Goal: Answer question/provide support: Share knowledge or assist other users

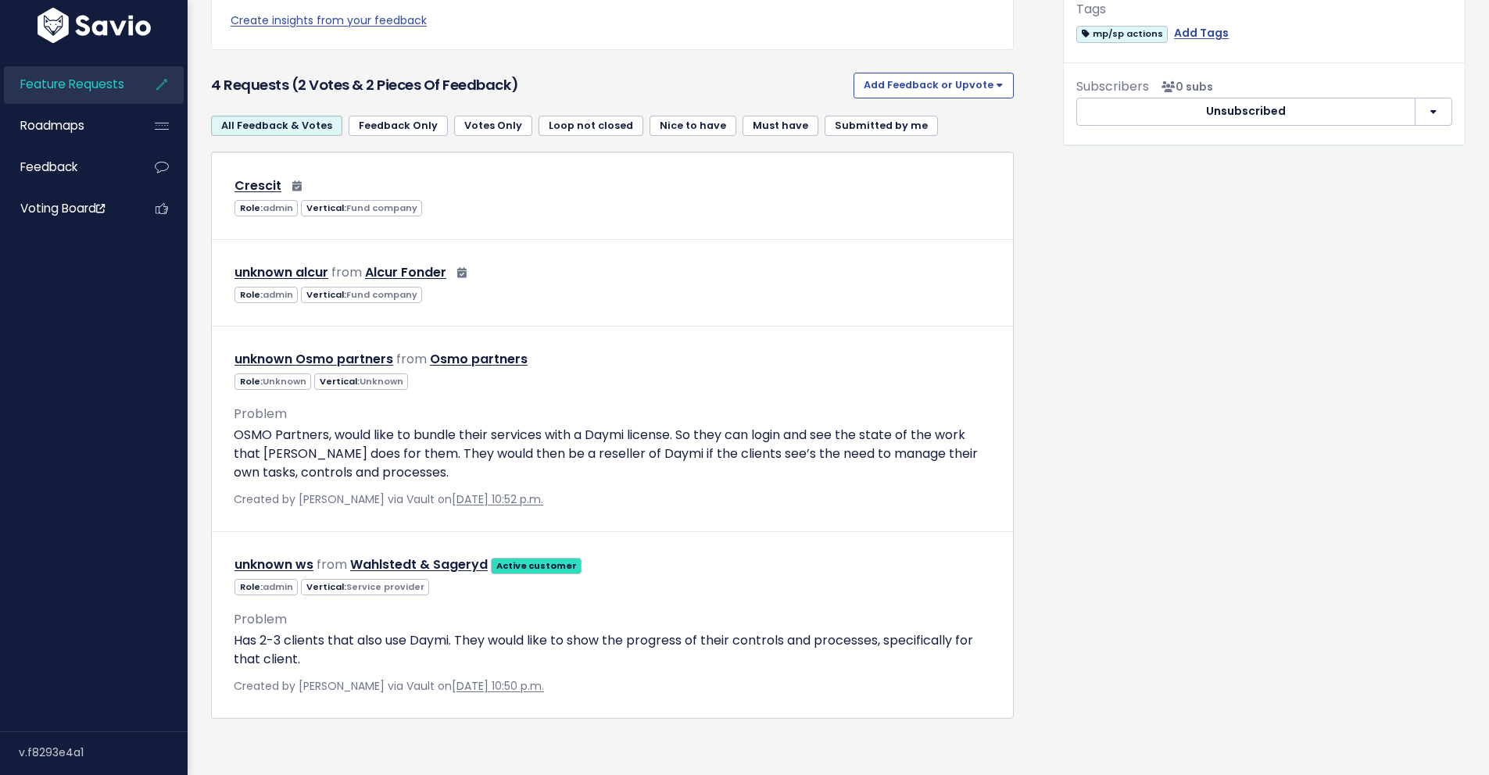
scroll to position [664, 0]
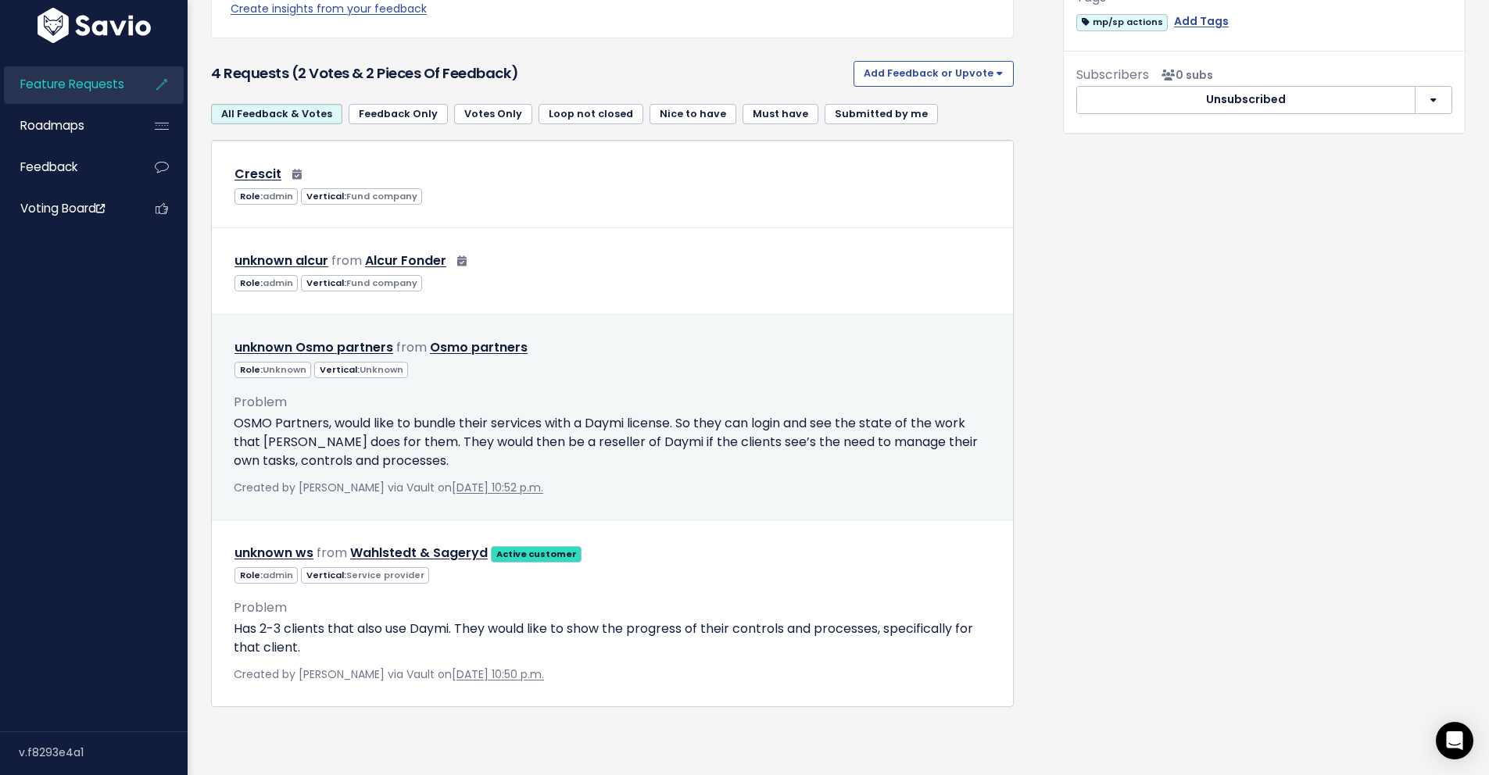
click at [539, 414] on p "OSMO Partners, would like to bundle their services with a Daymi license. So the…" at bounding box center [612, 442] width 757 height 56
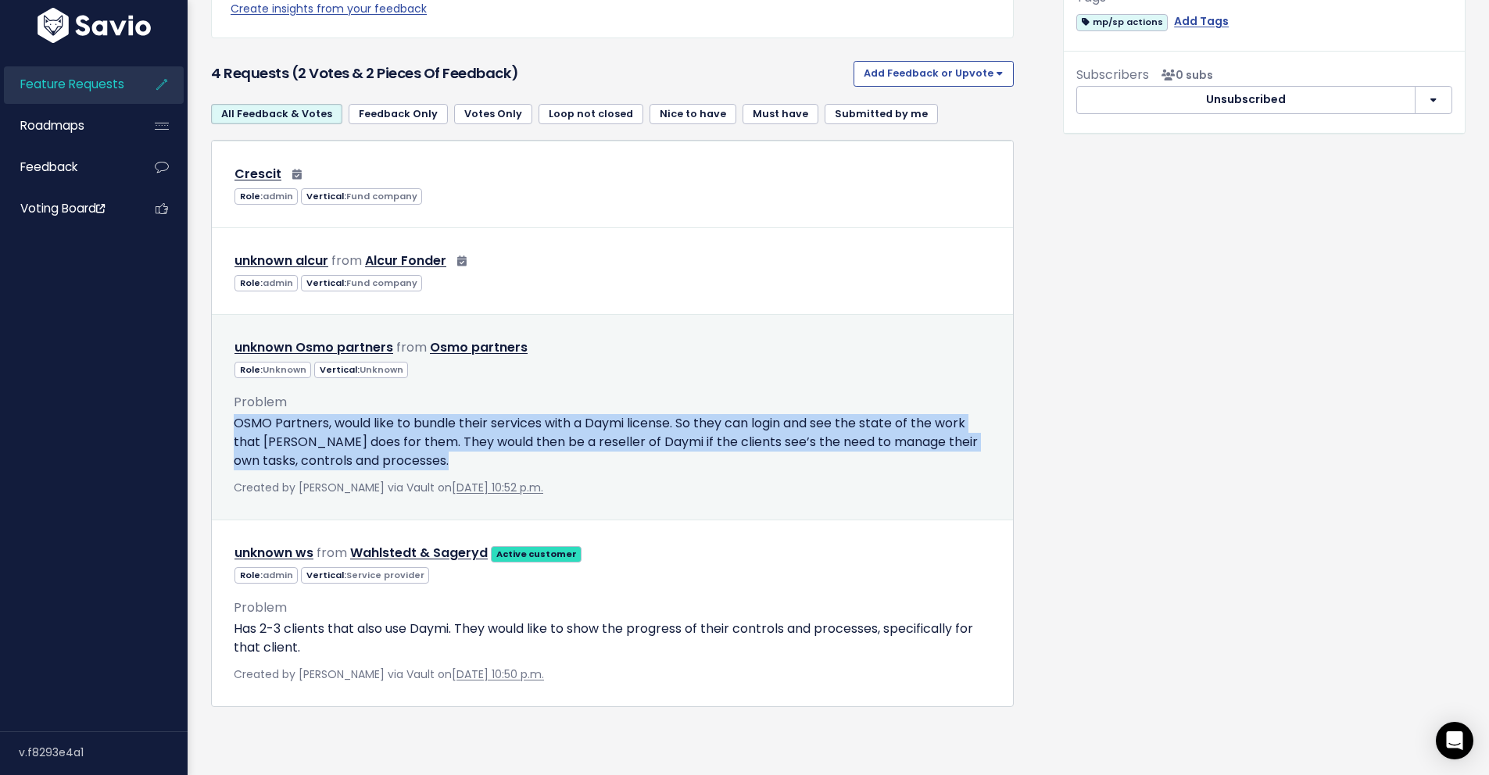
click at [539, 414] on p "OSMO Partners, would like to bundle their services with a Daymi license. So the…" at bounding box center [612, 442] width 757 height 56
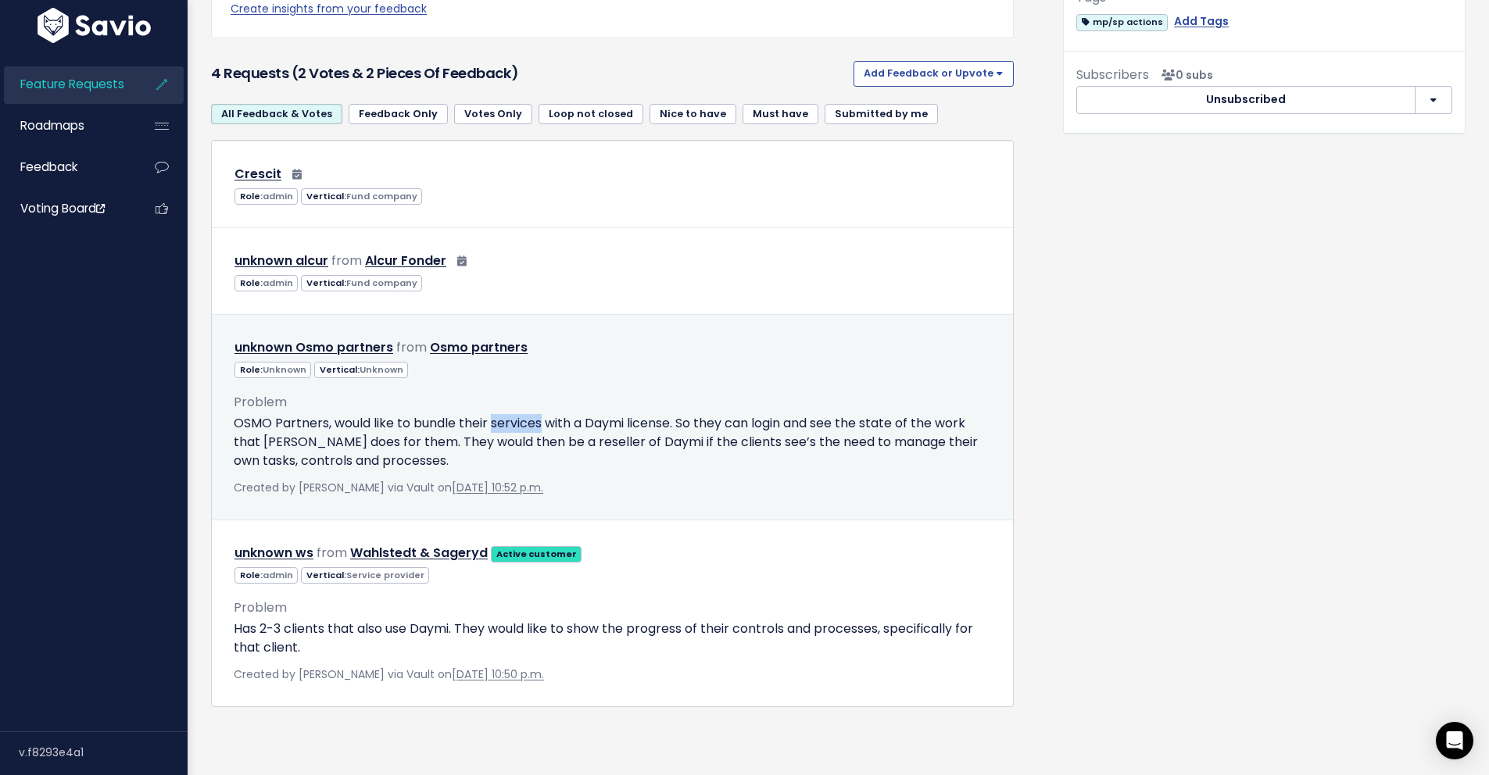
click at [539, 414] on p "OSMO Partners, would like to bundle their services with a Daymi license. So the…" at bounding box center [612, 442] width 757 height 56
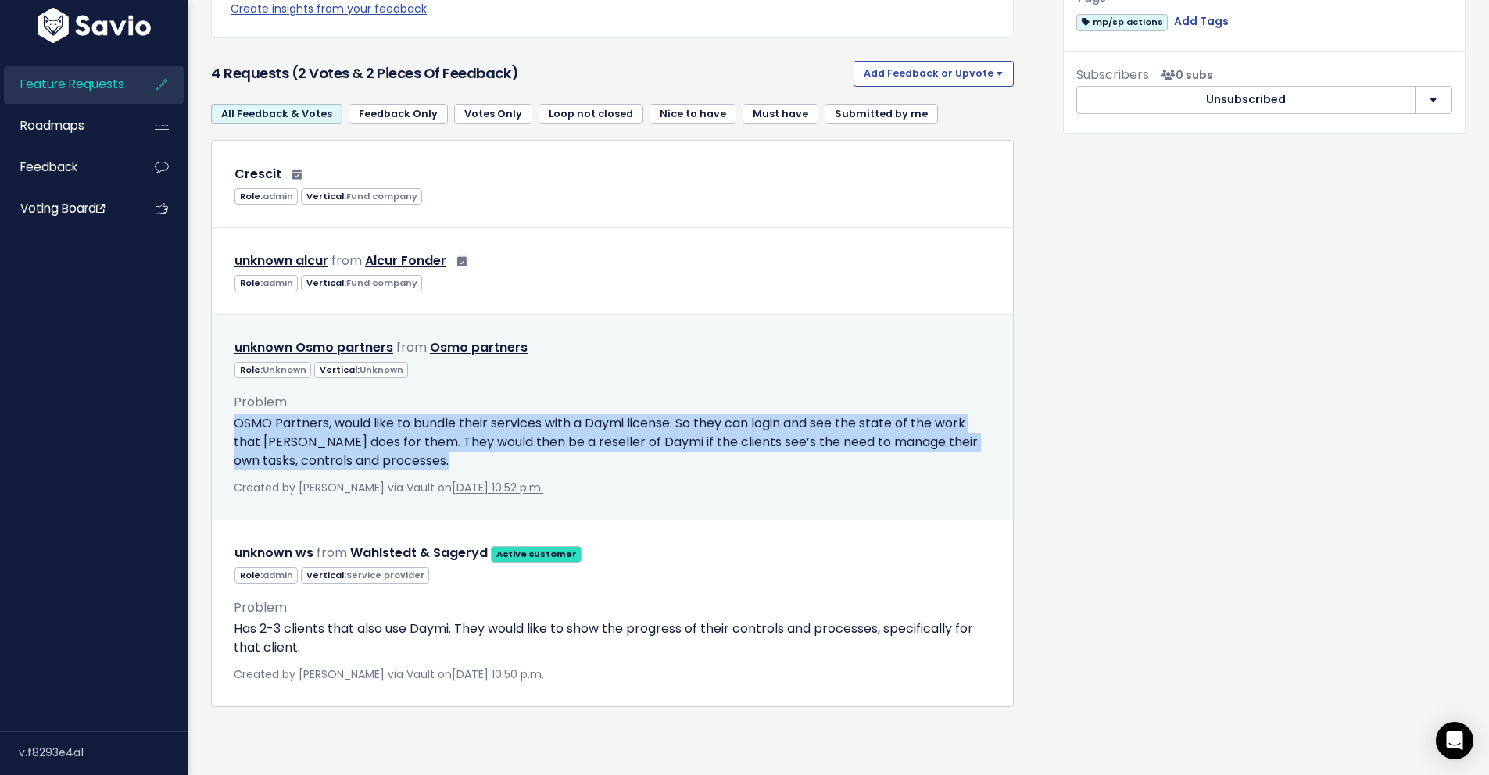
click at [539, 414] on p "OSMO Partners, would like to bundle their services with a Daymi license. So the…" at bounding box center [612, 442] width 757 height 56
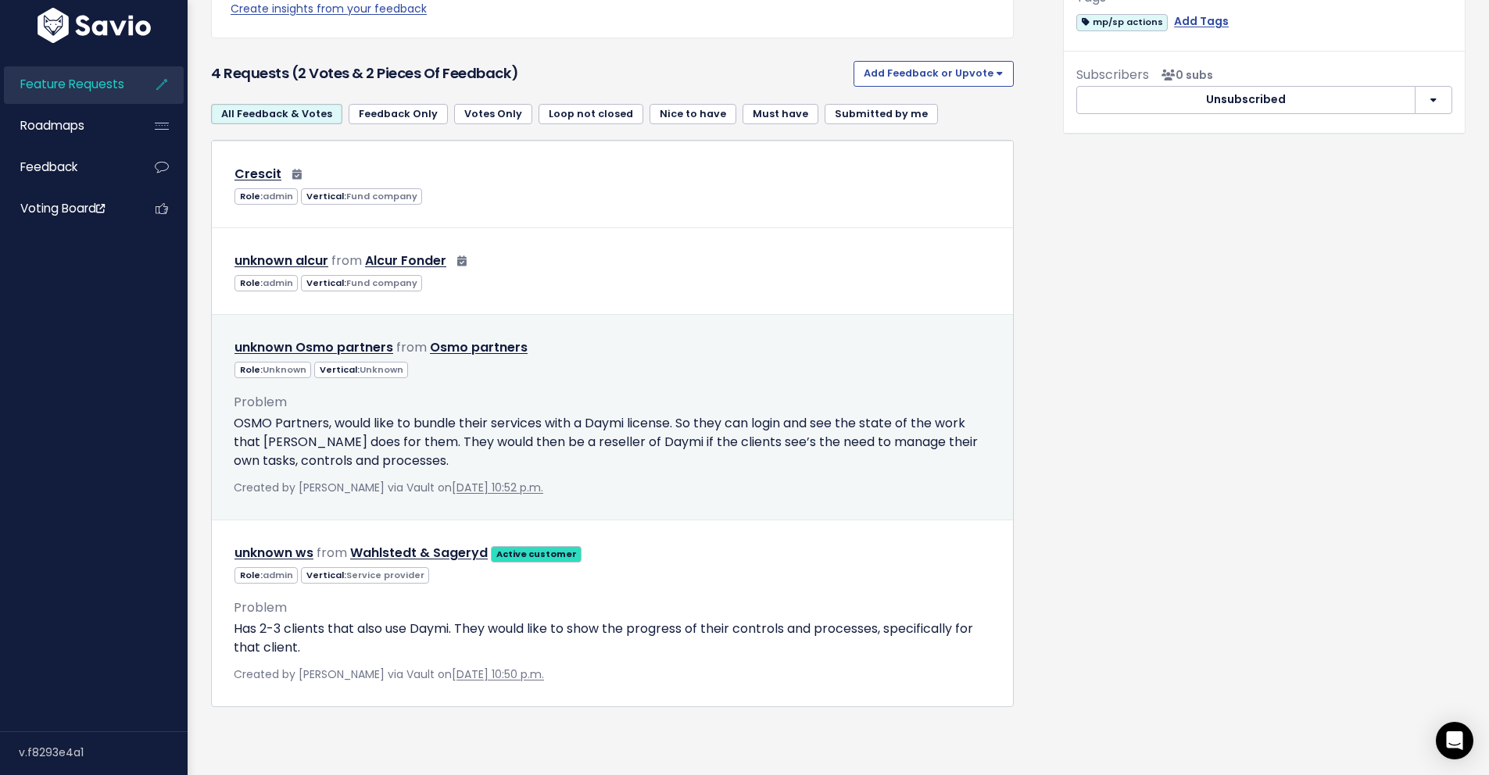
click at [539, 414] on p "OSMO Partners, would like to bundle their services with a Daymi license. So the…" at bounding box center [612, 442] width 757 height 56
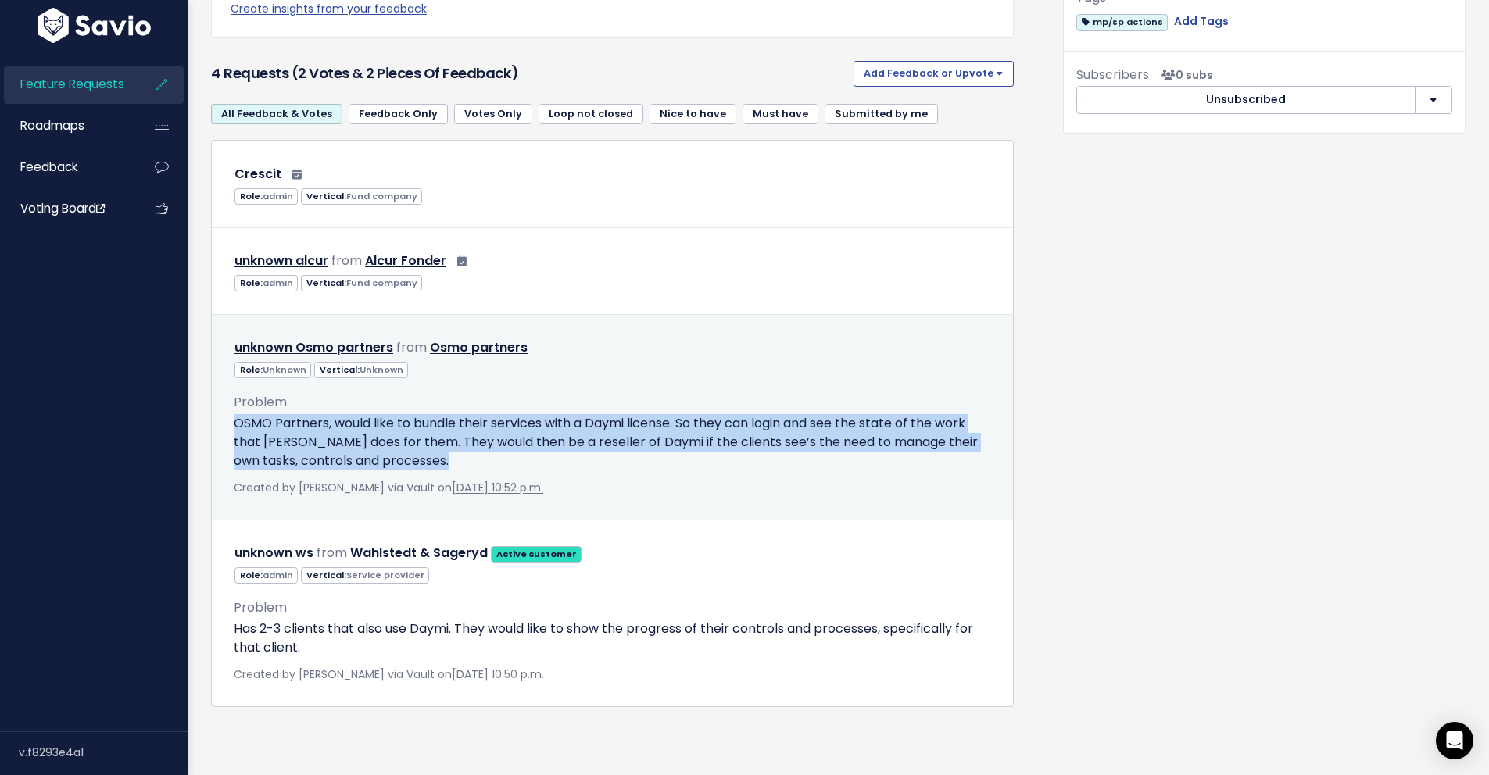
click at [539, 414] on p "OSMO Partners, would like to bundle their services with a Daymi license. So the…" at bounding box center [612, 442] width 757 height 56
